Goal: Navigation & Orientation: Find specific page/section

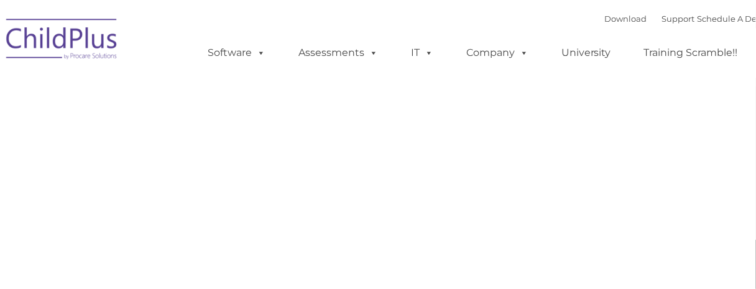
type input ""
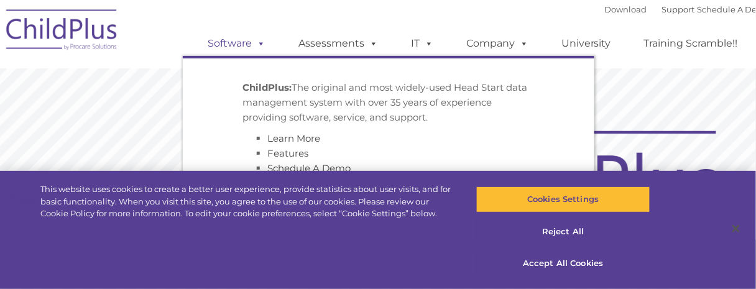
click at [226, 46] on link "Software" at bounding box center [236, 43] width 83 height 25
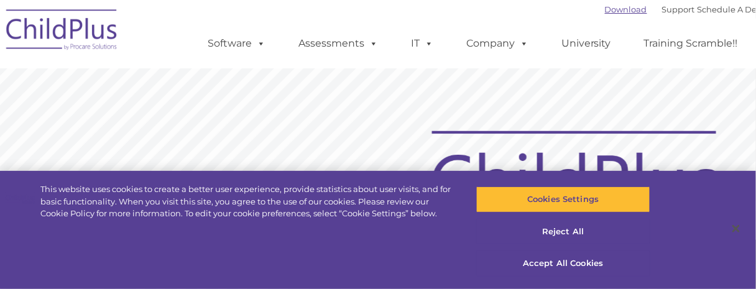
click at [605, 11] on link "Download" at bounding box center [626, 9] width 42 height 10
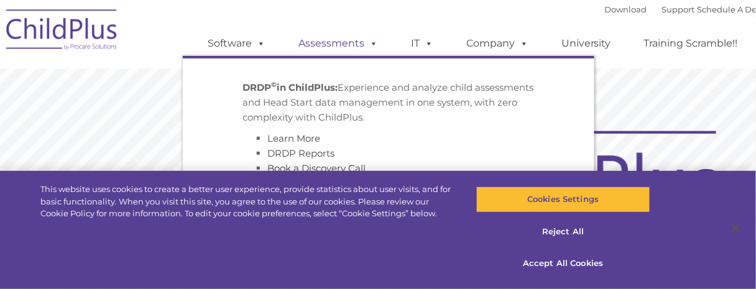
click at [326, 38] on link "Assessments" at bounding box center [338, 43] width 104 height 25
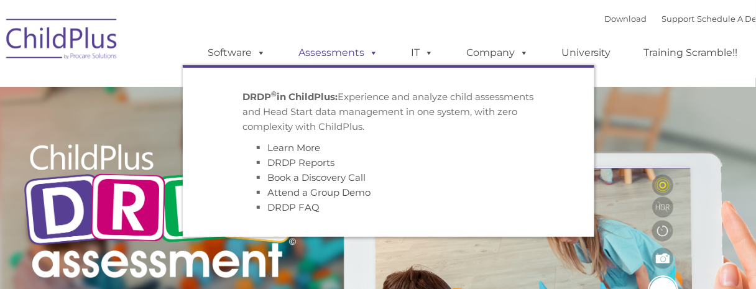
type input ""
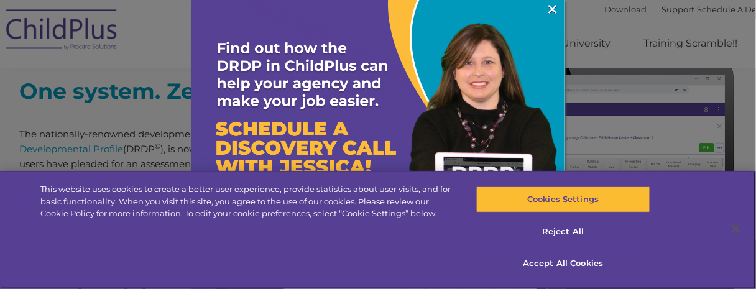
scroll to position [536, 0]
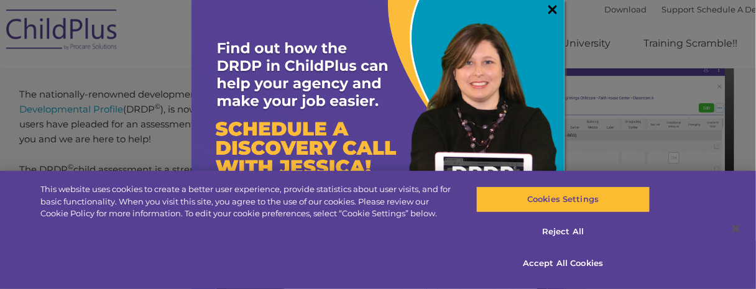
click at [545, 7] on link "×" at bounding box center [552, 9] width 14 height 12
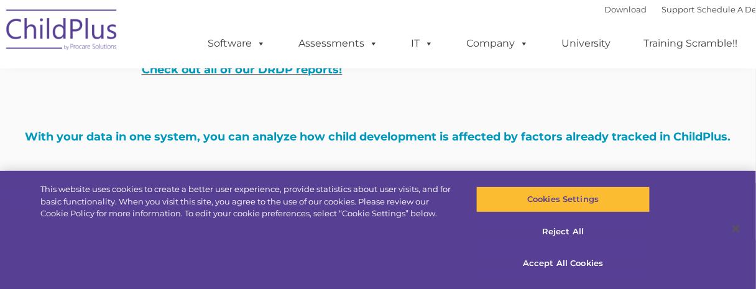
scroll to position [4097, 0]
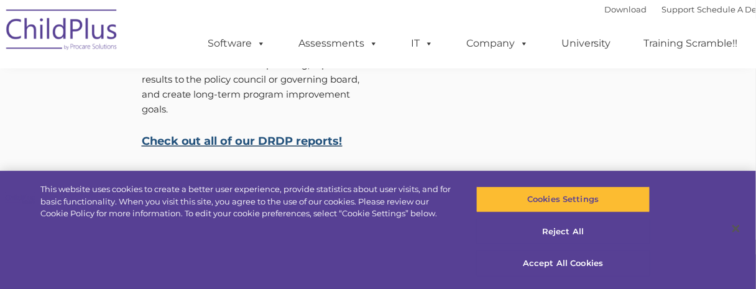
click at [246, 135] on link "Check out all of our DRDP reports!" at bounding box center [242, 142] width 201 height 14
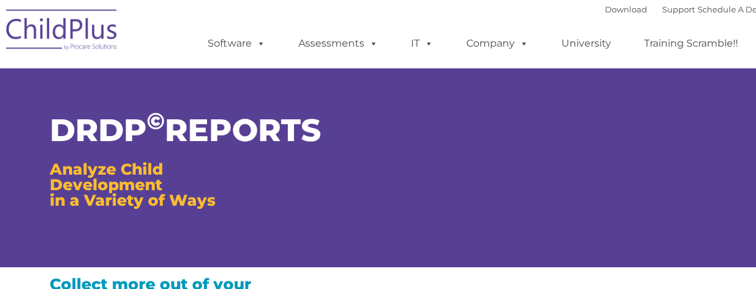
type input ""
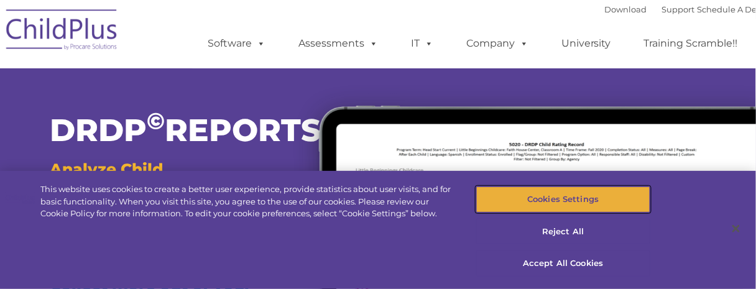
click at [510, 190] on button "Cookies Settings" at bounding box center [563, 199] width 174 height 26
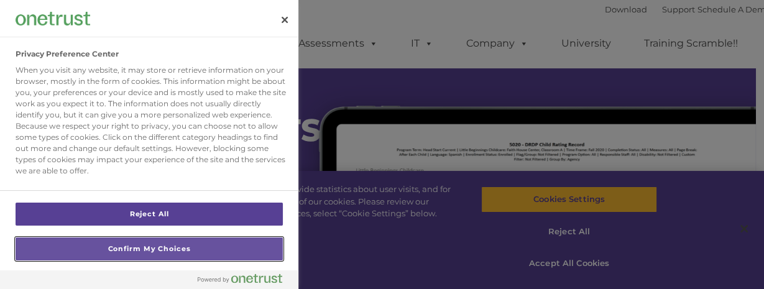
click at [172, 246] on button "Confirm My Choices" at bounding box center [149, 248] width 267 height 23
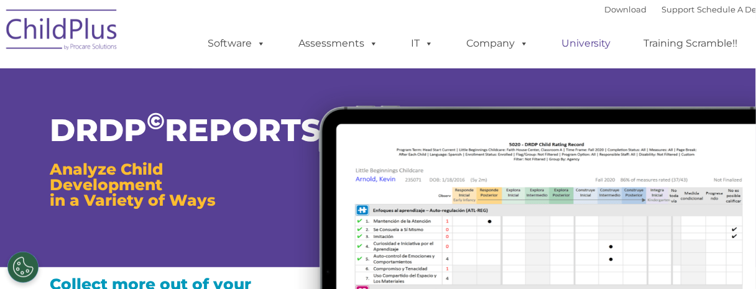
click at [577, 47] on link "University" at bounding box center [586, 43] width 75 height 25
drag, startPoint x: 676, startPoint y: 45, endPoint x: 676, endPoint y: 27, distance: 17.4
click at [676, 44] on link "Training Scramble!!" at bounding box center [691, 43] width 119 height 25
click at [662, 9] on link "Support" at bounding box center [678, 9] width 33 height 10
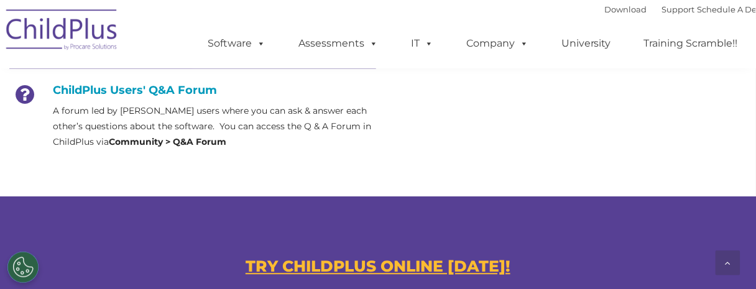
scroll to position [635, 0]
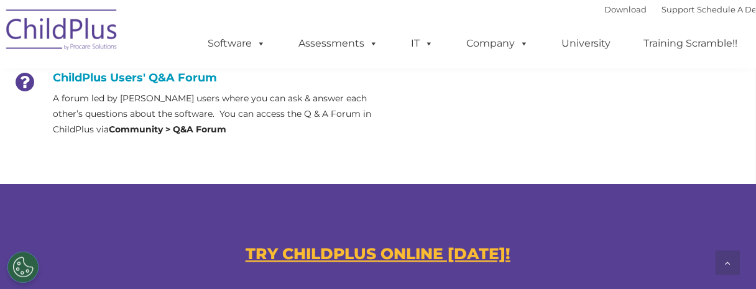
click at [439, 249] on u "TRY CHILDPLUS ONLINE [DATE]!" at bounding box center [378, 253] width 265 height 19
